Goal: Task Accomplishment & Management: Manage account settings

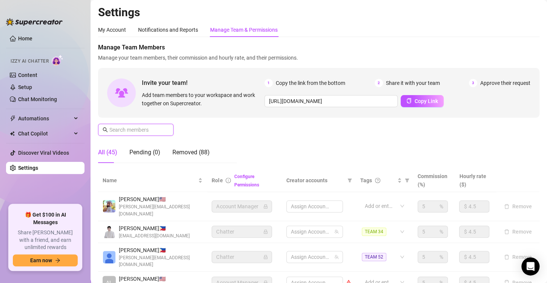
click at [122, 128] on input "text" at bounding box center [136, 130] width 54 height 8
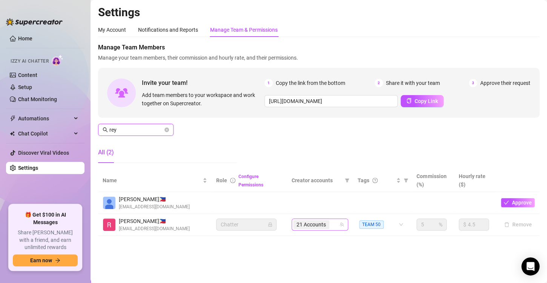
click at [330, 220] on div "21 Accounts" at bounding box center [312, 224] width 38 height 11
type input "rey"
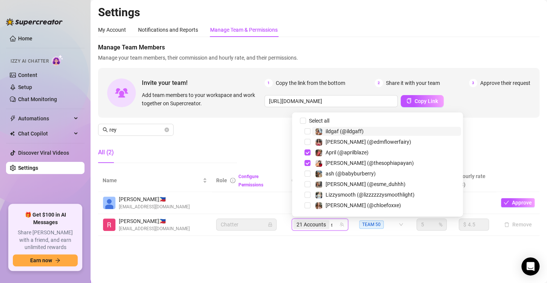
type input "susa"
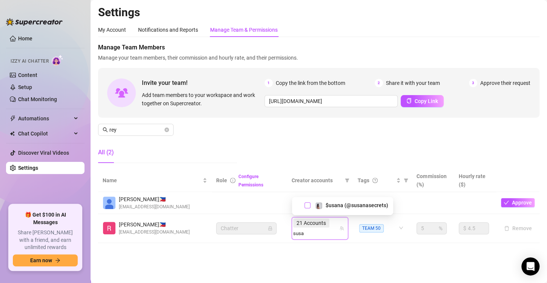
click at [306, 203] on span "Select tree node" at bounding box center [308, 205] width 6 height 6
click at [140, 128] on input "rey" at bounding box center [136, 130] width 54 height 8
click at [167, 128] on icon "close-circle" at bounding box center [167, 130] width 5 height 5
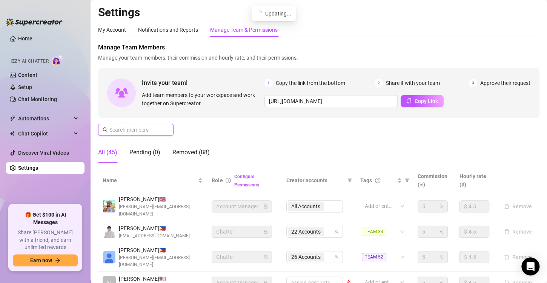
click at [150, 130] on input "text" at bounding box center [136, 130] width 54 height 8
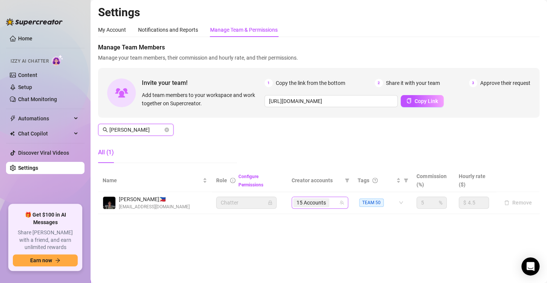
click at [338, 204] on div "15 Accounts" at bounding box center [316, 202] width 46 height 11
type input "[PERSON_NAME]"
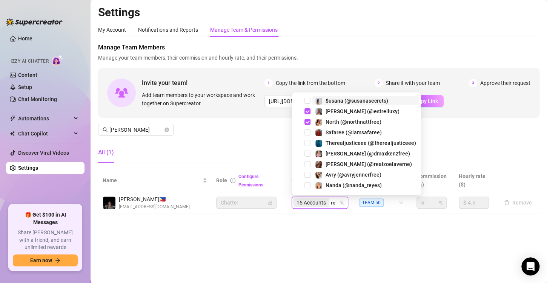
type input "r"
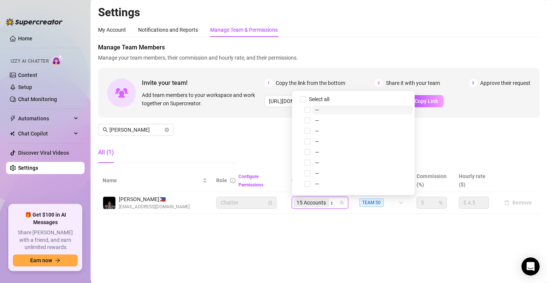
type input "susa"
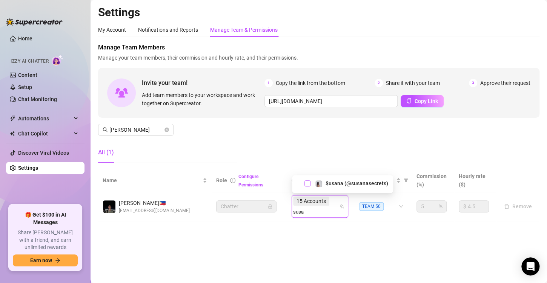
click at [305, 185] on span "Select tree node" at bounding box center [308, 183] width 6 height 6
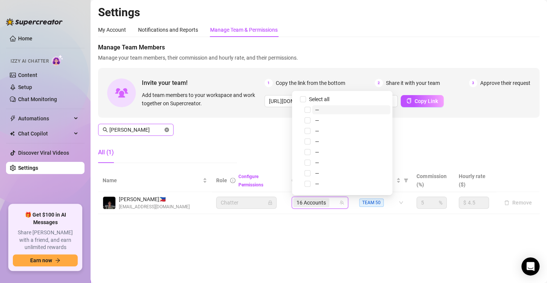
click at [240, 250] on main "Settings My Account Notifications and Reports Manage Team & Permissions Profile…" at bounding box center [319, 141] width 457 height 283
click at [146, 130] on input "[PERSON_NAME]" at bounding box center [136, 130] width 54 height 8
click at [166, 128] on icon "close-circle" at bounding box center [167, 130] width 5 height 5
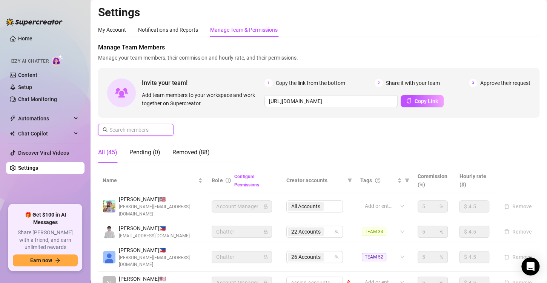
click at [139, 128] on input "text" at bounding box center [136, 130] width 54 height 8
click at [132, 130] on input "text" at bounding box center [136, 130] width 54 height 8
type input "abao"
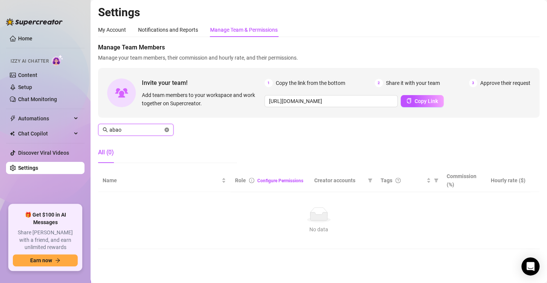
click at [168, 130] on icon "close-circle" at bounding box center [167, 130] width 5 height 5
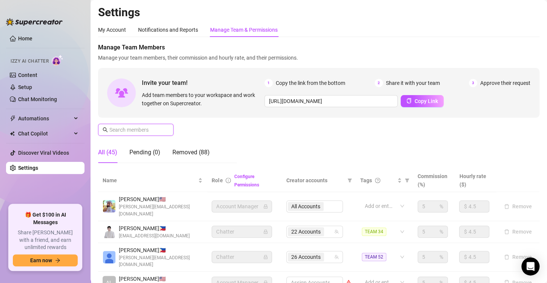
click at [151, 132] on input "text" at bounding box center [136, 130] width 54 height 8
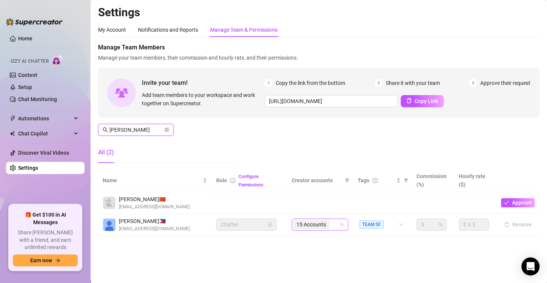
type input "[PERSON_NAME]"
click at [331, 226] on input "search" at bounding box center [332, 224] width 2 height 9
type input "susa"
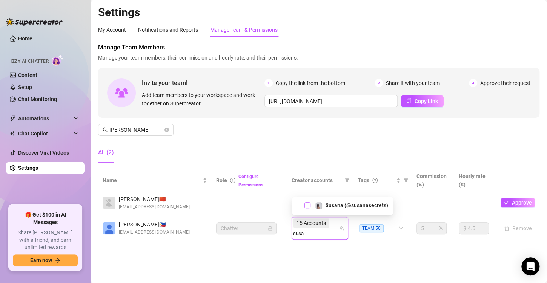
click at [308, 205] on span "Select tree node" at bounding box center [308, 205] width 6 height 6
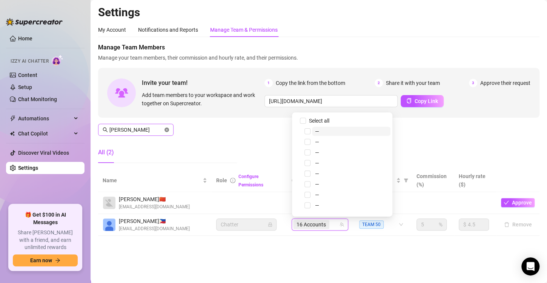
click at [300, 243] on div "Settings My Account Notifications and Reports Manage Team & Permissions Profile…" at bounding box center [319, 125] width 442 height 240
click at [165, 129] on icon "close-circle" at bounding box center [167, 130] width 5 height 5
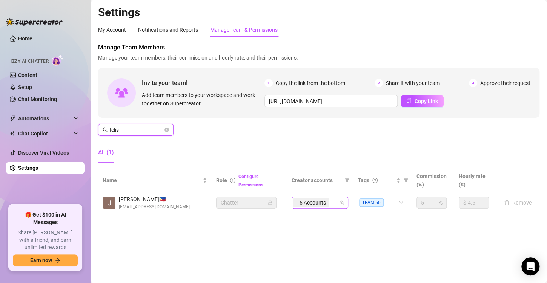
click at [334, 204] on div "15 Accounts" at bounding box center [316, 202] width 46 height 11
type input "felis"
type input "[PERSON_NAME]"
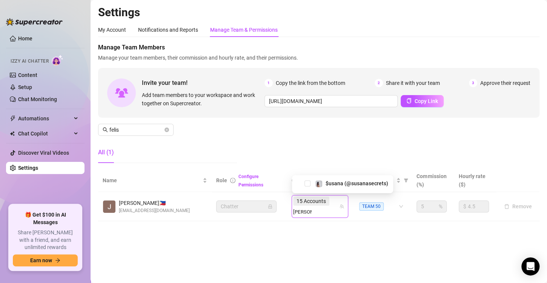
drag, startPoint x: 305, startPoint y: 183, endPoint x: 320, endPoint y: 246, distance: 65.1
click at [305, 183] on span "Select tree node" at bounding box center [308, 183] width 6 height 6
click at [320, 247] on main "Settings My Account Notifications and Reports Manage Team & Permissions Profile…" at bounding box center [319, 141] width 457 height 283
